Goal: Book appointment/travel/reservation

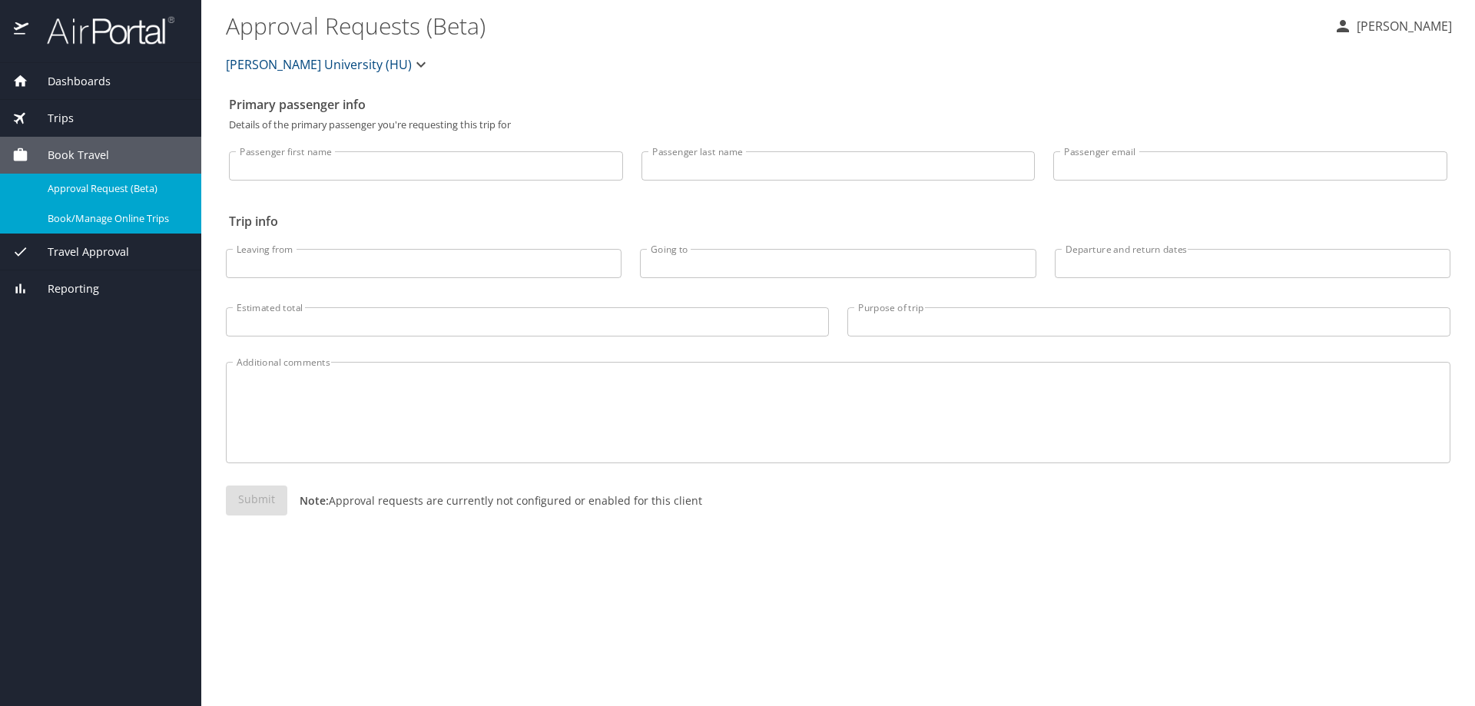
click at [85, 219] on span "Book/Manage Online Trips" at bounding box center [115, 218] width 135 height 15
click at [108, 223] on span "Book/Manage Online Trips" at bounding box center [115, 218] width 135 height 15
